Goal: Task Accomplishment & Management: Complete application form

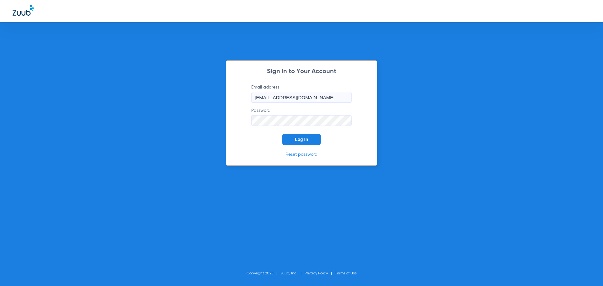
click at [303, 139] on span "Log In" at bounding box center [301, 139] width 13 height 5
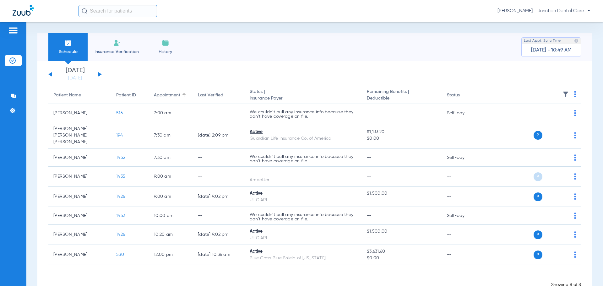
click at [108, 46] on li "Insurance Verification" at bounding box center [117, 47] width 58 height 28
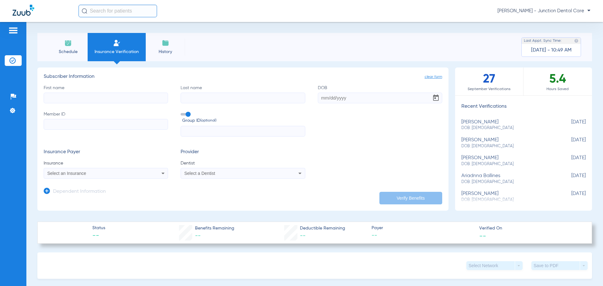
click at [80, 96] on input "First name" at bounding box center [106, 98] width 124 height 11
type input "[PERSON_NAME]"
click at [318, 97] on input "DOB Required" at bounding box center [380, 98] width 124 height 11
type input "[DATE]"
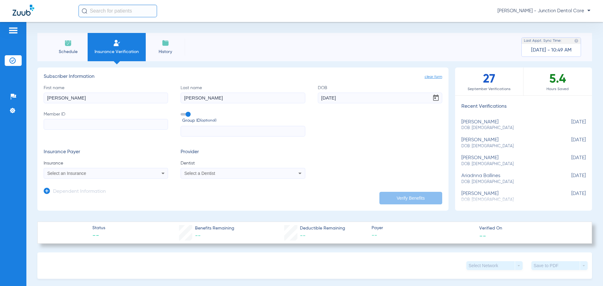
paste input "805948394"
type input "805948394"
click at [61, 175] on span "Select an Insurance" at bounding box center [66, 173] width 39 height 5
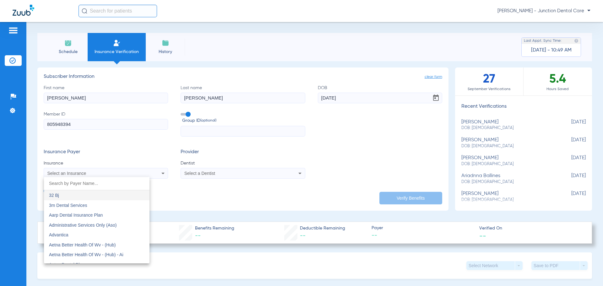
click at [77, 172] on div at bounding box center [301, 143] width 603 height 286
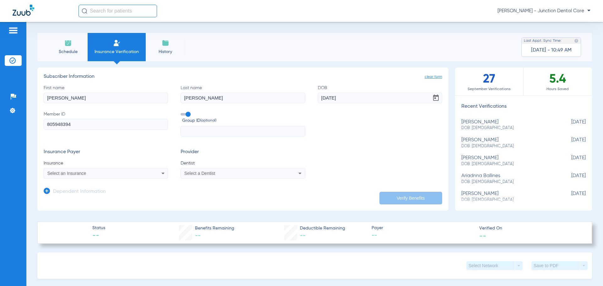
click at [71, 174] on span "Select an Insurance" at bounding box center [66, 173] width 39 height 5
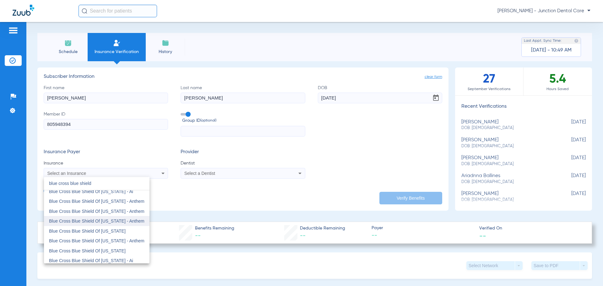
scroll to position [63, 0]
type input "blue cross blue shield"
click at [112, 239] on span "Blue Cross Blue Shield Of [US_STATE]" at bounding box center [87, 241] width 77 height 5
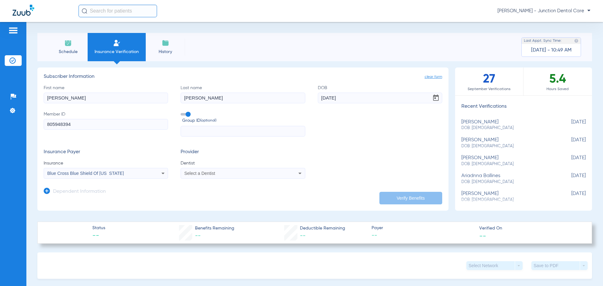
click at [199, 171] on span "Select a Dentist" at bounding box center [199, 173] width 31 height 5
type input "amd"
click at [231, 192] on mat-option "[PERSON_NAME] 1932809191" at bounding box center [233, 195] width 106 height 10
click at [391, 200] on button "Verify Benefits" at bounding box center [410, 198] width 63 height 13
